Goal: Task Accomplishment & Management: Use online tool/utility

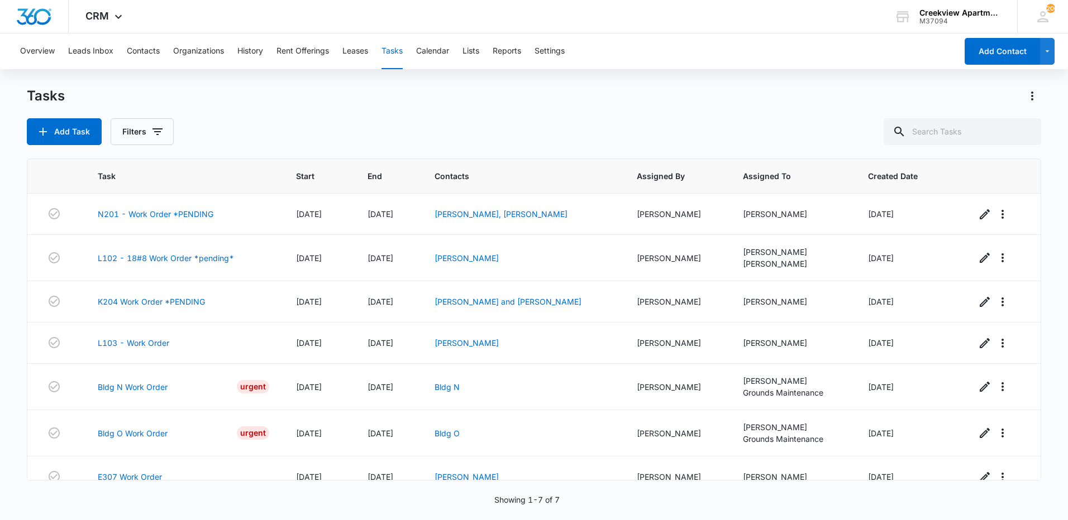
scroll to position [17, 0]
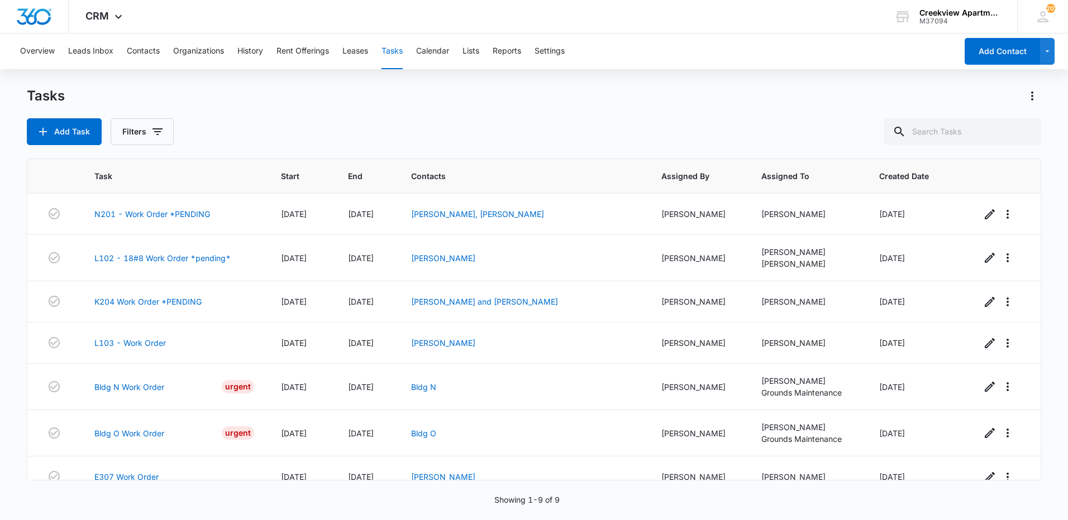
scroll to position [100, 0]
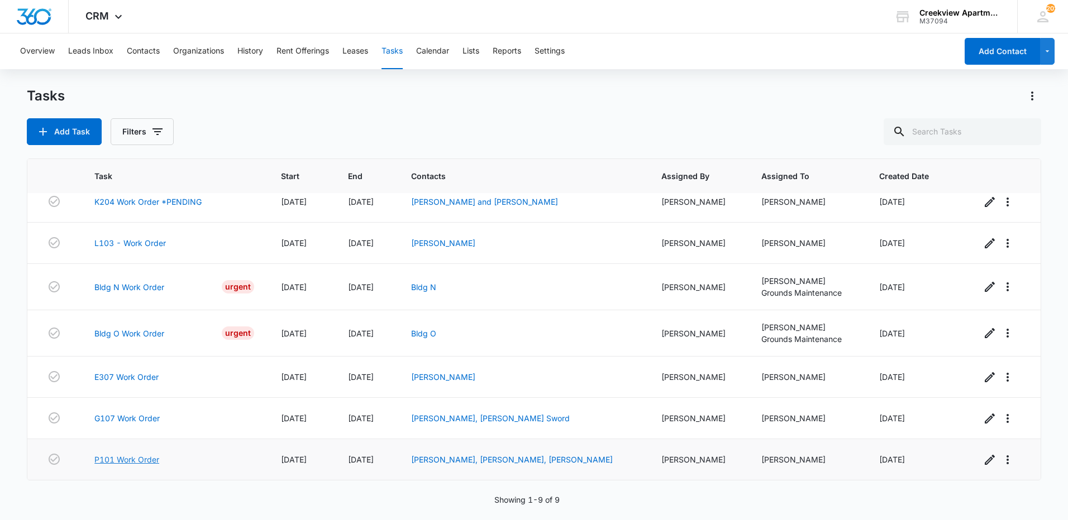
click at [116, 460] on link "P101 Work Order" at bounding box center [126, 460] width 65 height 12
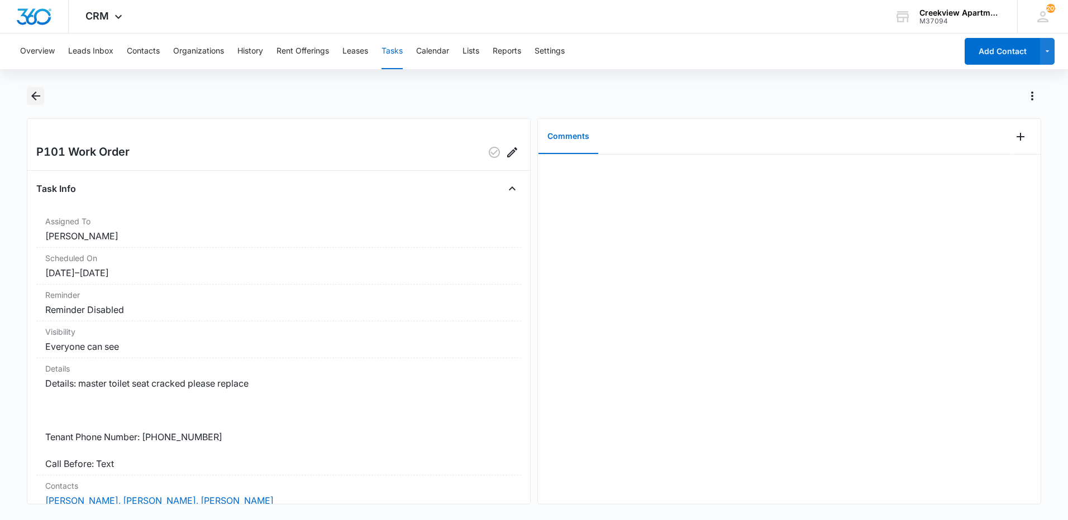
click at [39, 99] on icon "Back" at bounding box center [35, 95] width 13 height 13
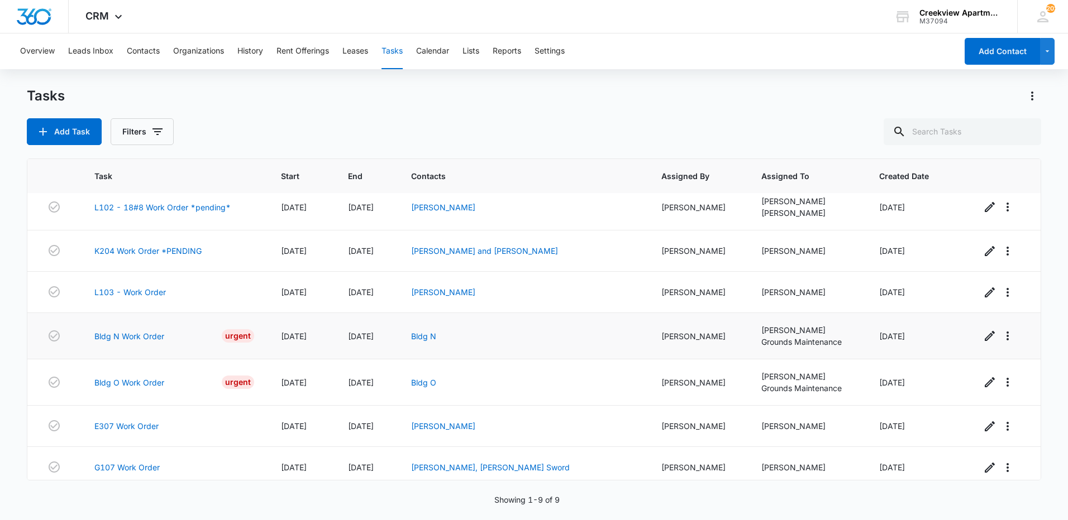
scroll to position [100, 0]
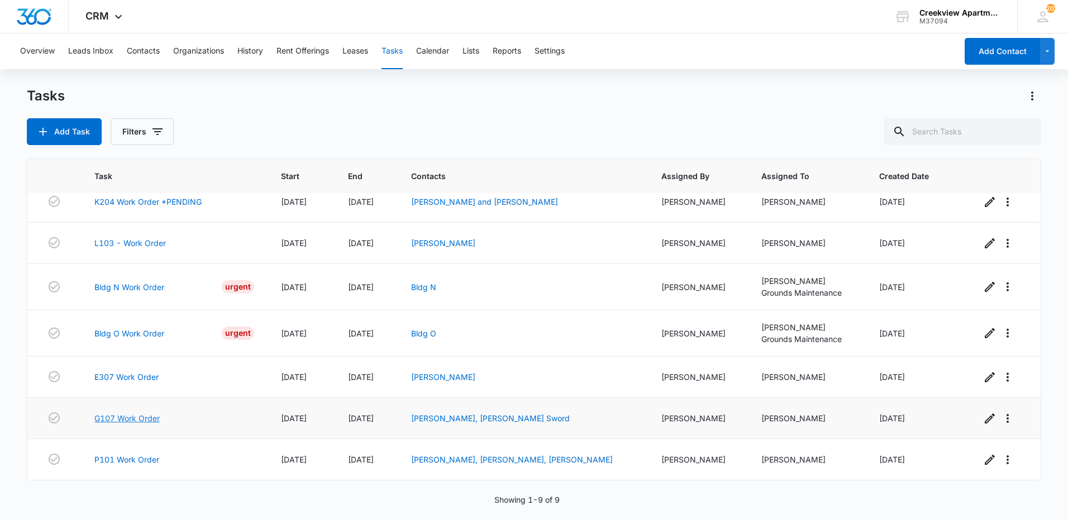
click at [149, 418] on link "G107 Work Order" at bounding box center [126, 419] width 65 height 12
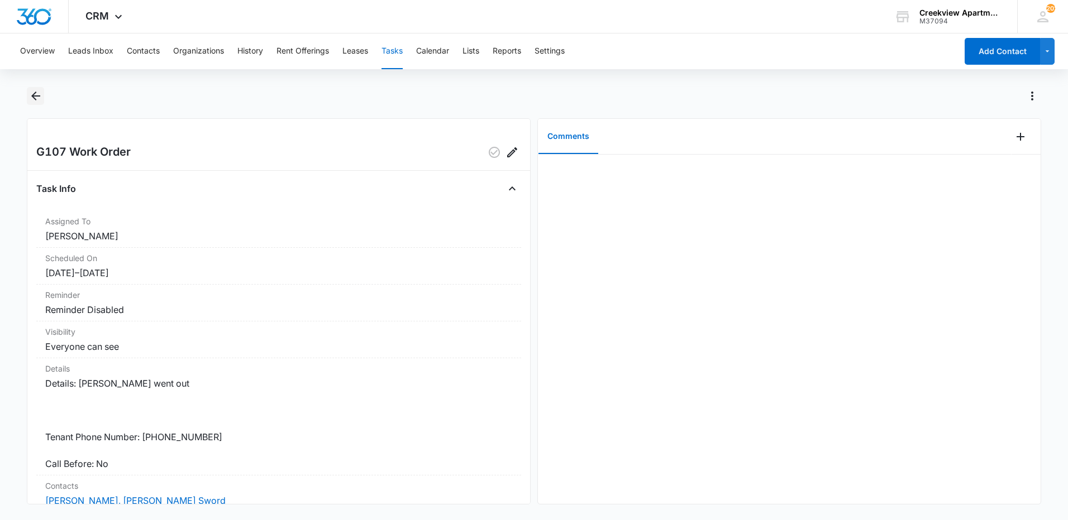
click at [36, 103] on button "Back" at bounding box center [35, 96] width 17 height 18
